Goal: Transaction & Acquisition: Purchase product/service

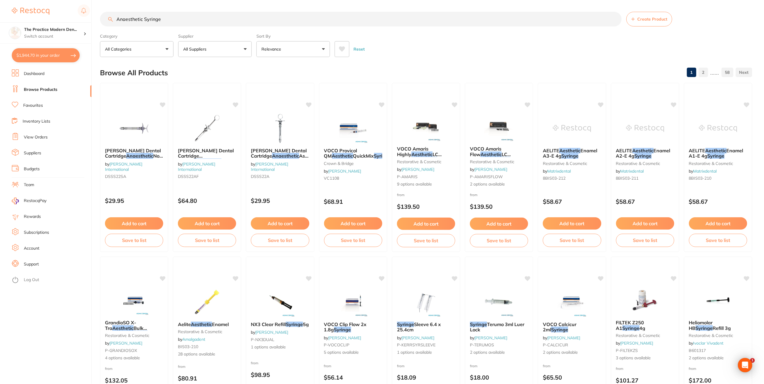
click at [94, 10] on div "$1,944.70 The Practice Modern Den... Switch account The Practice Modern Dentist…" at bounding box center [382, 192] width 764 height 384
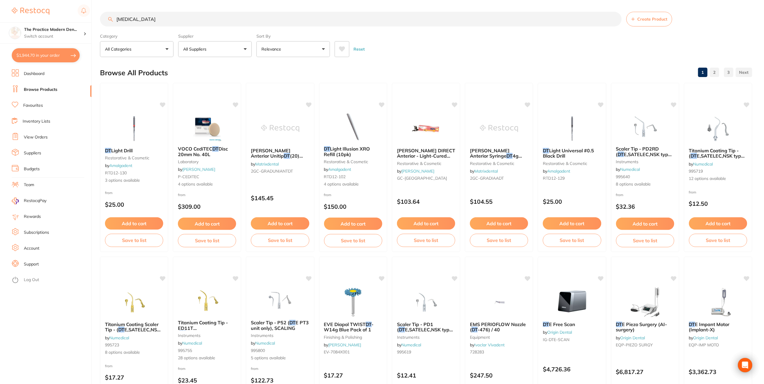
type input "[MEDICAL_DATA]"
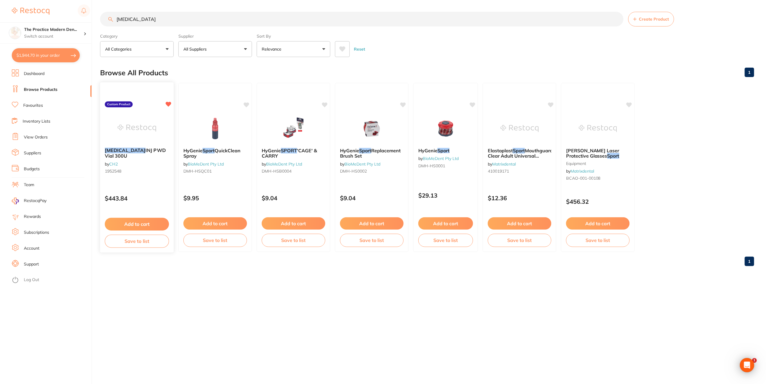
click at [141, 224] on button "Add to cart" at bounding box center [137, 224] width 64 height 13
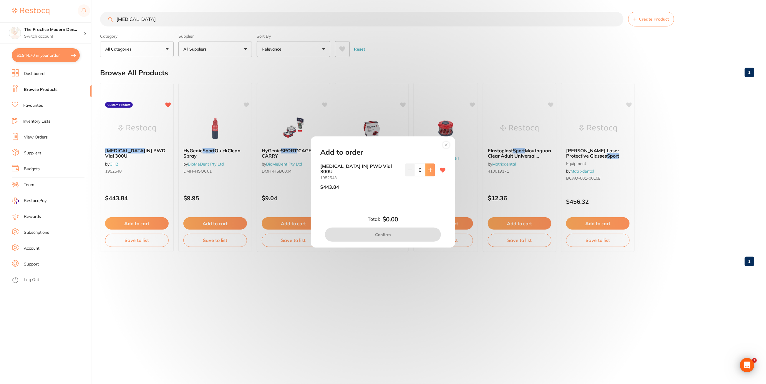
click at [429, 176] on button at bounding box center [430, 170] width 10 height 13
type input "2"
click at [405, 230] on button "Confirm" at bounding box center [383, 235] width 116 height 14
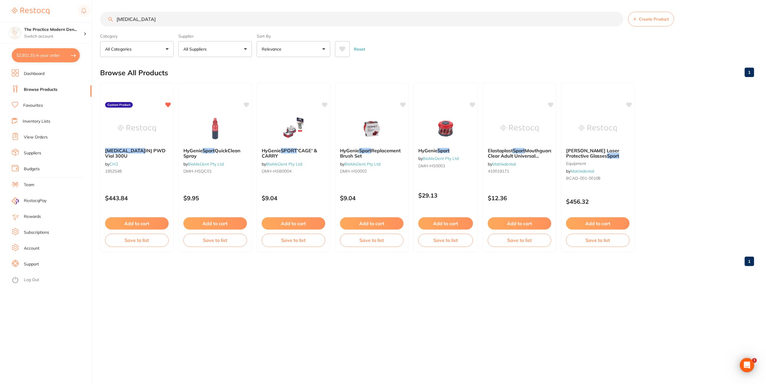
click at [64, 52] on button "$2,921.15 in your order" at bounding box center [46, 55] width 68 height 14
checkbox input "true"
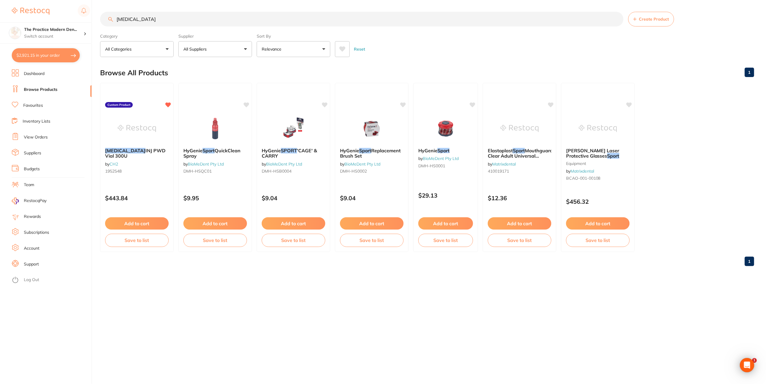
checkbox input "true"
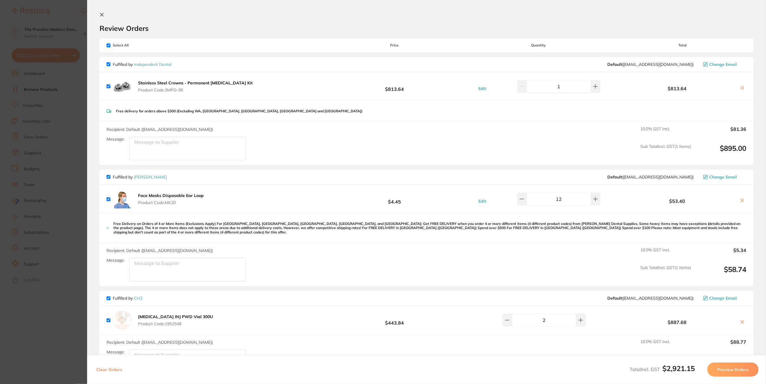
click at [107, 44] on input "checkbox" at bounding box center [109, 46] width 4 height 4
checkbox input "false"
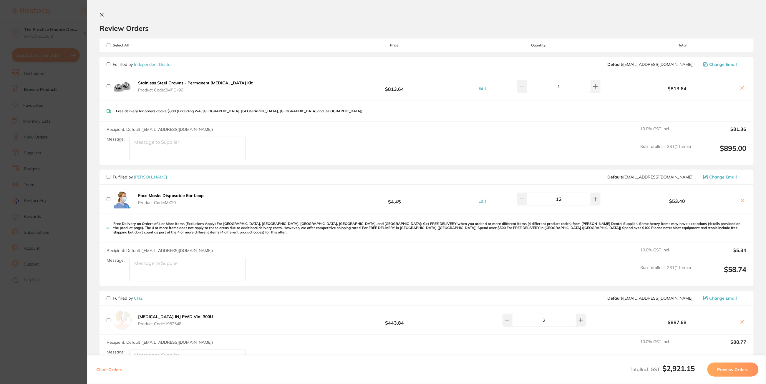
checkbox input "false"
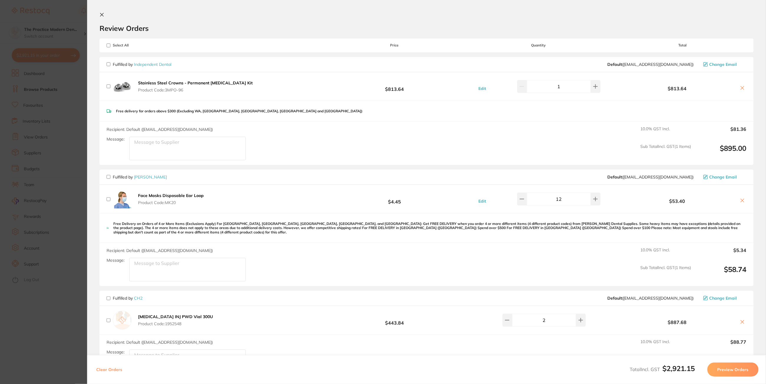
checkbox input "false"
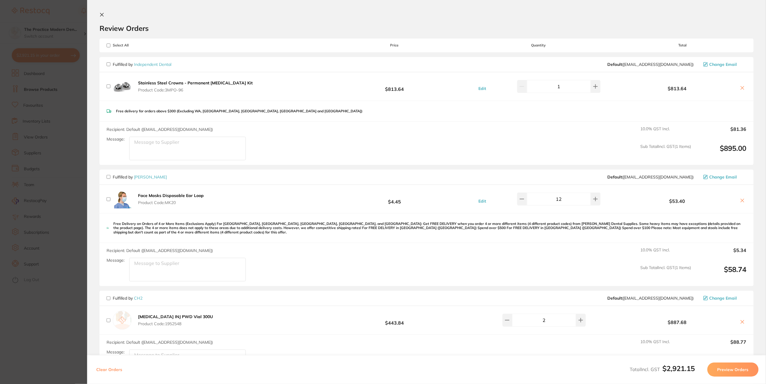
checkbox input "false"
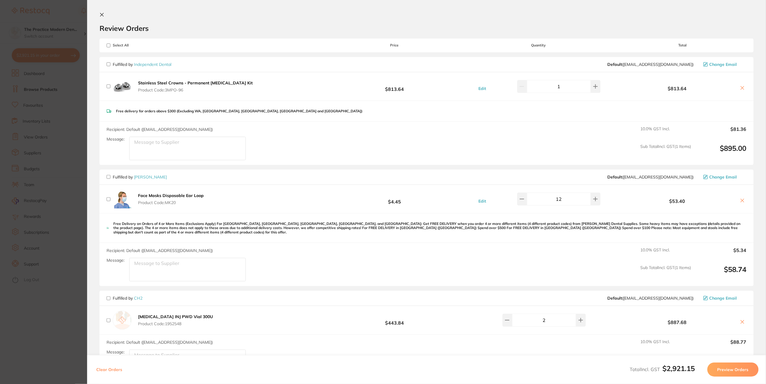
checkbox input "false"
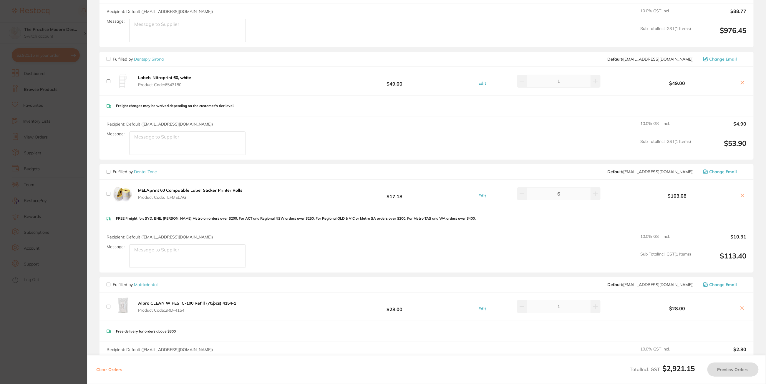
scroll to position [221, 0]
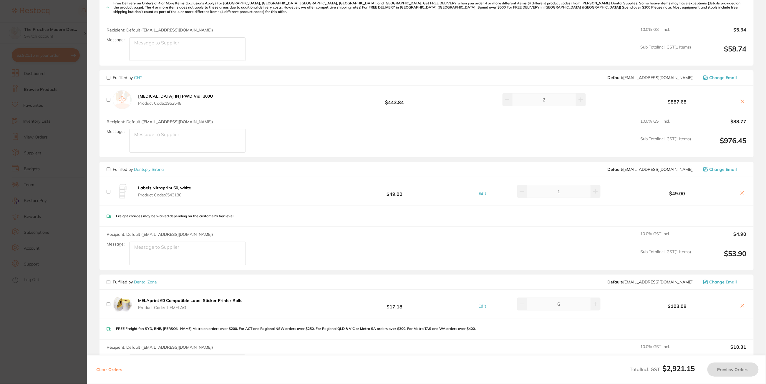
click at [111, 94] on div "[MEDICAL_DATA] INJ PWD Vial 300U Product Code: 1952548" at bounding box center [161, 99] width 108 height 19
click at [109, 98] on input "checkbox" at bounding box center [109, 100] width 4 height 4
checkbox input "true"
click at [736, 371] on button "Preview Orders" at bounding box center [732, 370] width 51 height 14
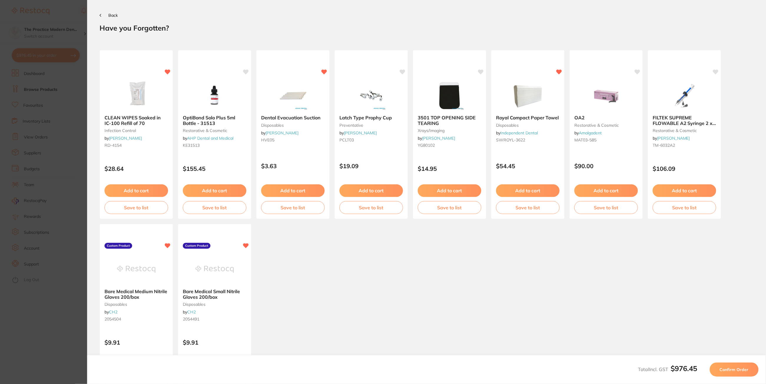
scroll to position [0, 0]
click at [731, 373] on button "Confirm Order" at bounding box center [733, 370] width 49 height 14
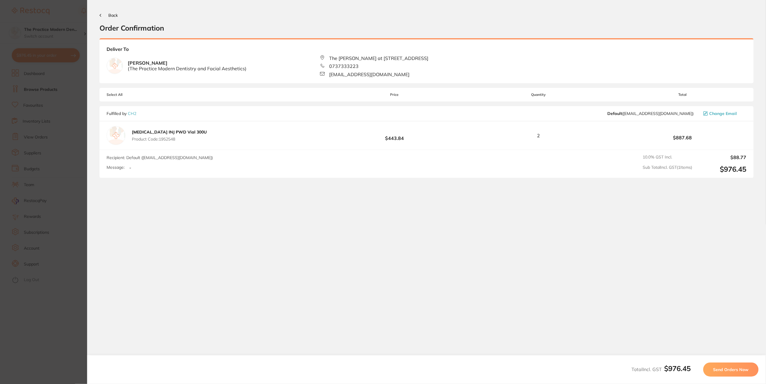
click at [731, 373] on button "Send Orders Now" at bounding box center [730, 370] width 55 height 14
